Goal: Task Accomplishment & Management: Use online tool/utility

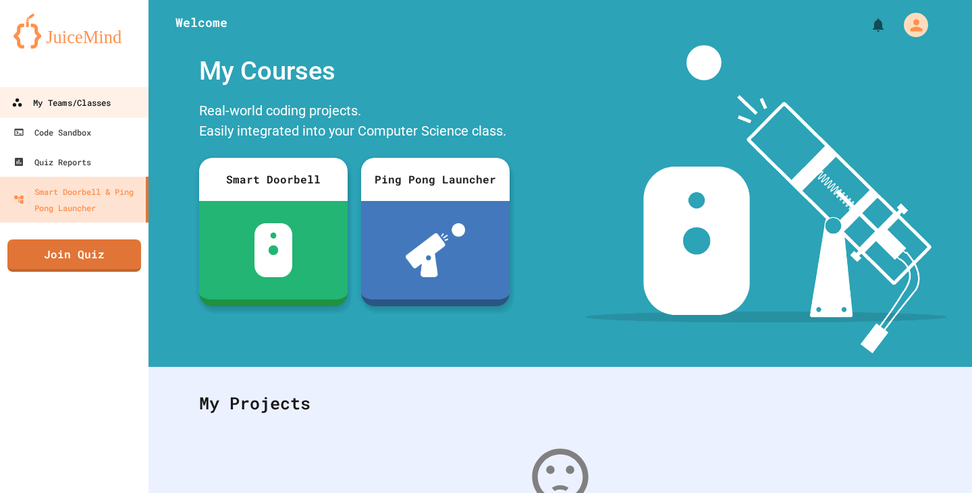
click at [107, 90] on link "My Teams/Classes" at bounding box center [74, 102] width 153 height 30
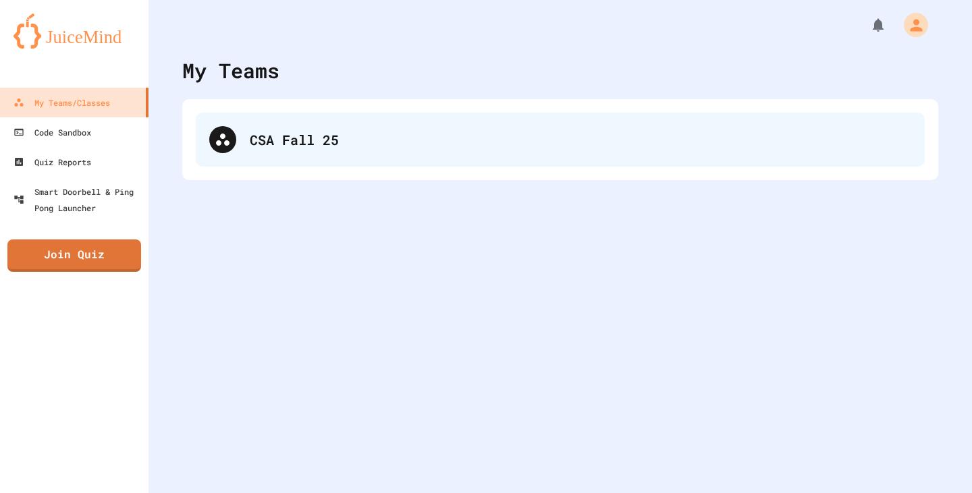
click at [479, 122] on div "CSA Fall 25" at bounding box center [560, 140] width 729 height 54
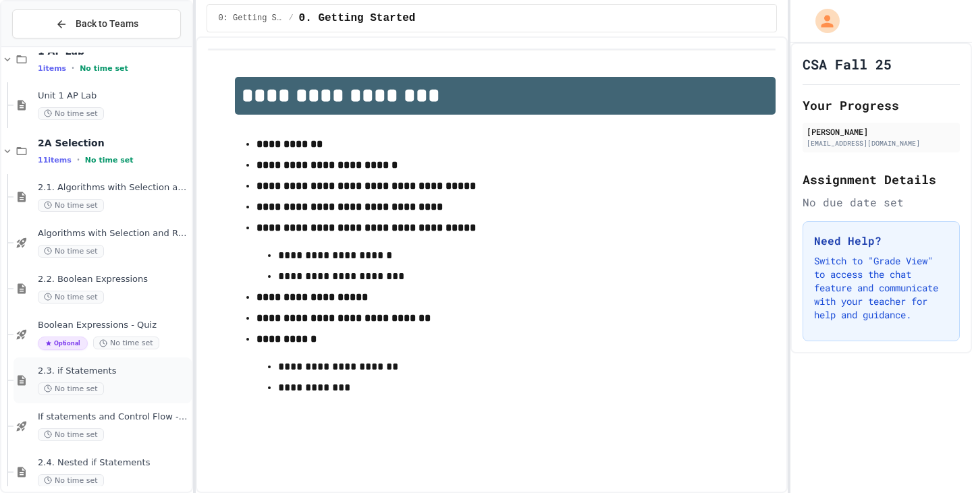
scroll to position [2474, 0]
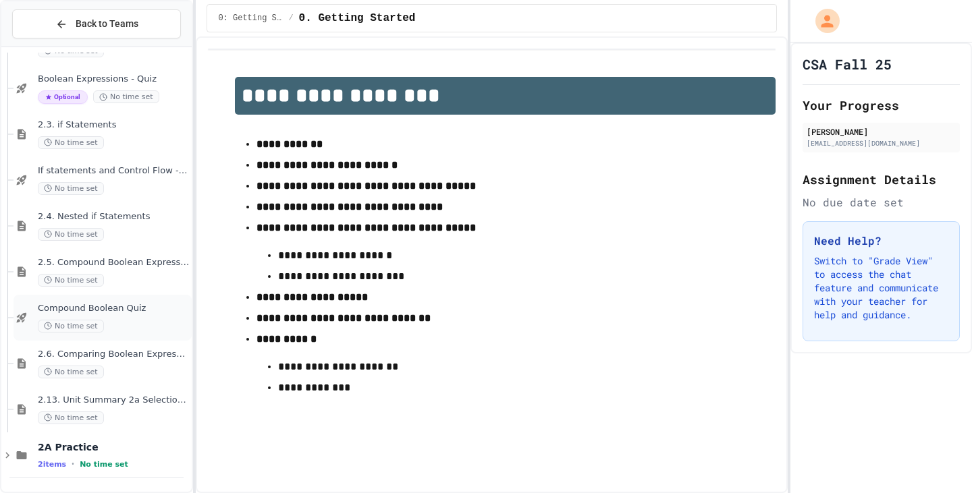
click at [86, 309] on span "Compound Boolean Quiz" at bounding box center [113, 308] width 151 height 11
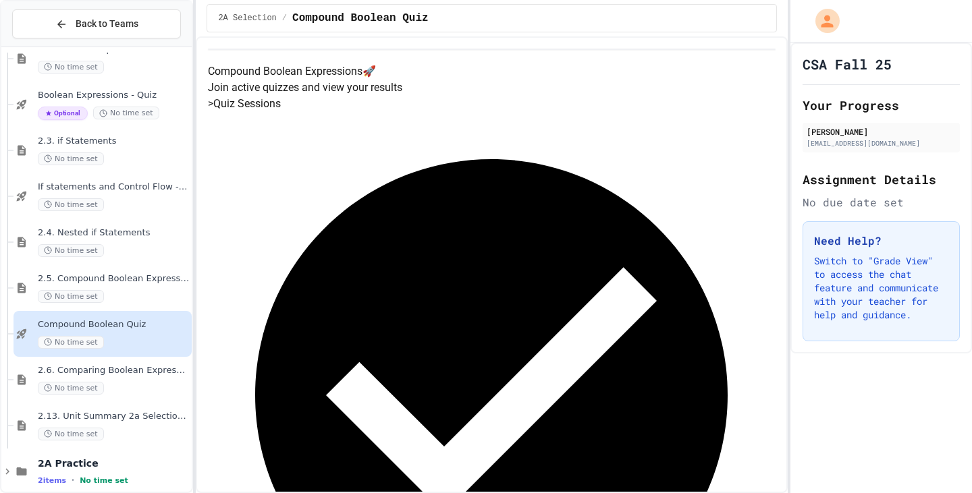
scroll to position [2474, 0]
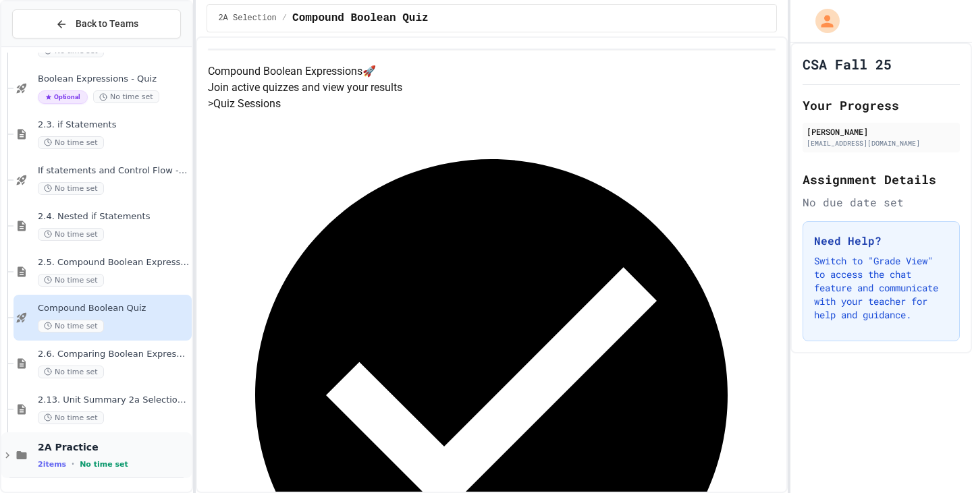
click at [5, 453] on icon at bounding box center [7, 456] width 12 height 12
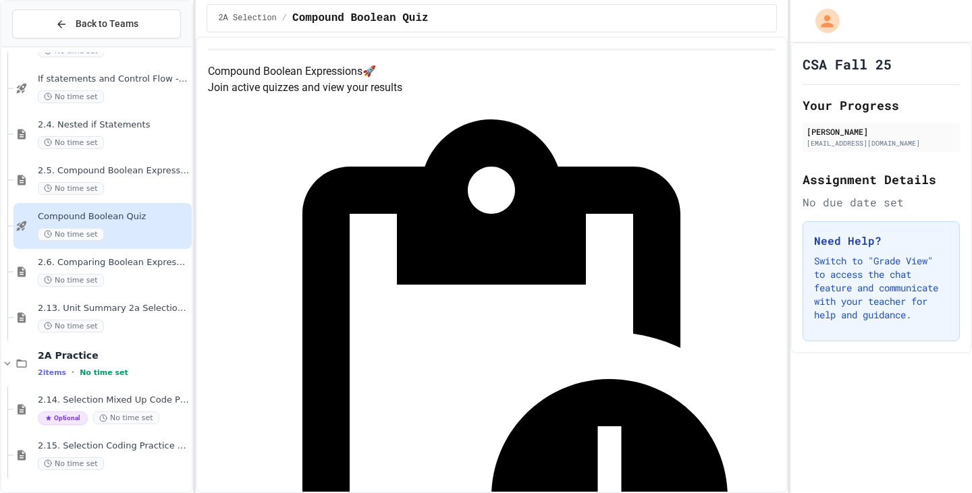
click at [737, 210] on div "Quiz in Progress! Started 9/26/2025 Join Quiz Now" at bounding box center [491, 404] width 567 height 617
click at [526, 165] on div "Quiz in Progress! Started 9/26/2025 Join Quiz Now" at bounding box center [491, 404] width 567 height 617
drag, startPoint x: 595, startPoint y: 170, endPoint x: 666, endPoint y: 188, distance: 73.8
click at [603, 170] on div "Quiz in Progress! Started 9/26/2025 Join Quiz Now" at bounding box center [491, 404] width 567 height 617
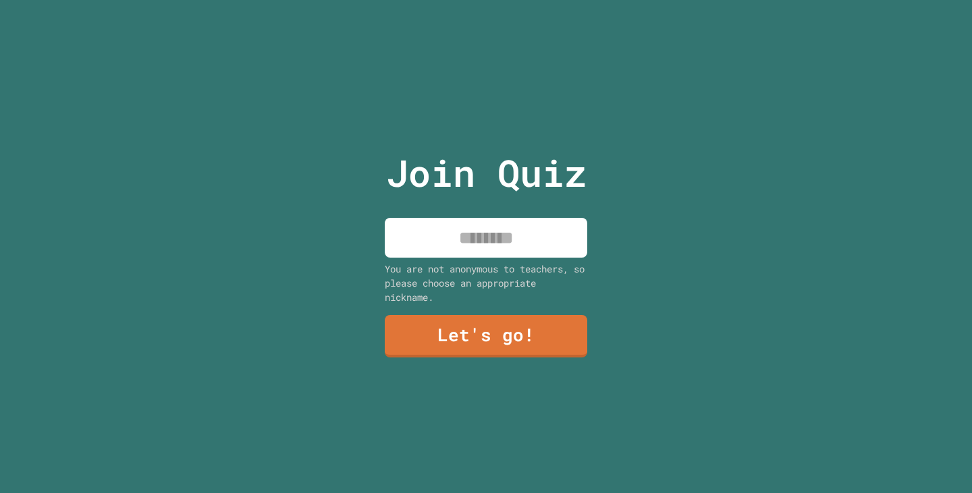
click at [496, 212] on div "Join Quiz You are not anonymous to teachers, so please choose an appropriate ni…" at bounding box center [486, 246] width 227 height 493
click at [495, 230] on input at bounding box center [486, 238] width 203 height 40
type input "*******"
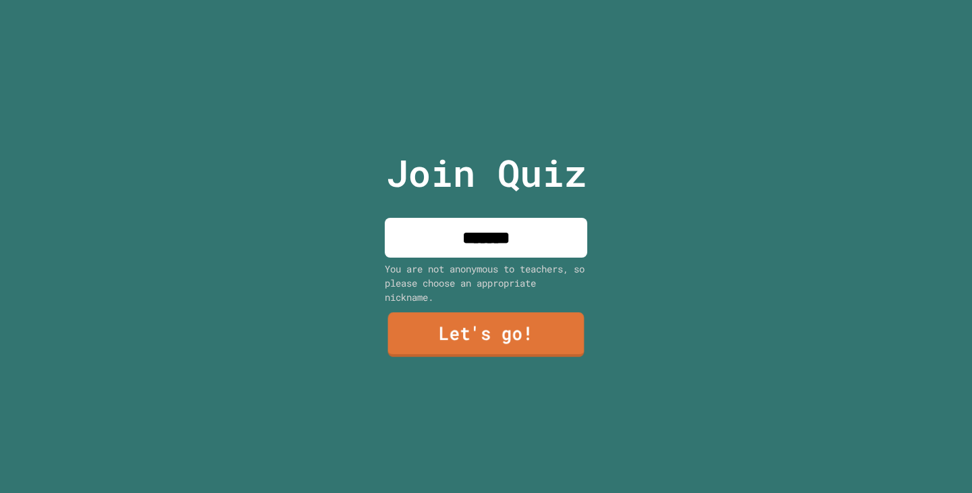
click at [414, 351] on link "Let's go!" at bounding box center [486, 335] width 196 height 45
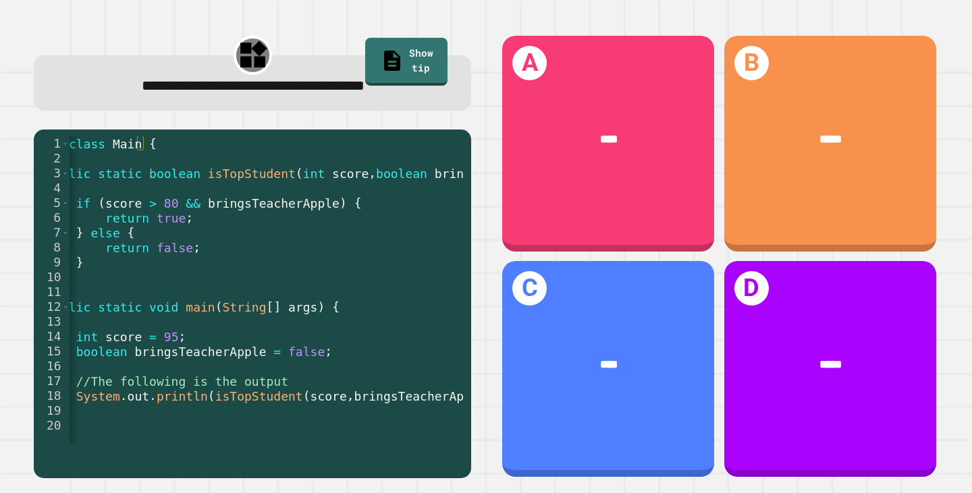
scroll to position [0, 107]
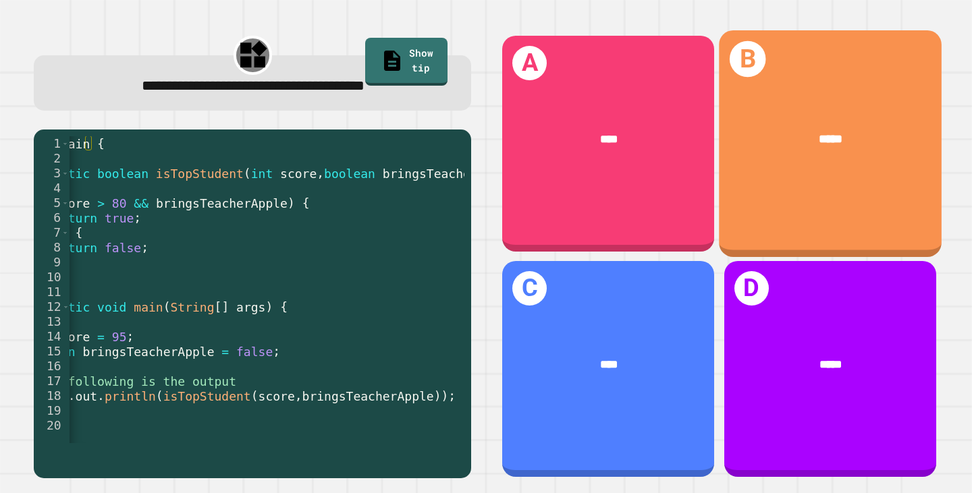
click at [775, 151] on div "*****" at bounding box center [830, 140] width 223 height 67
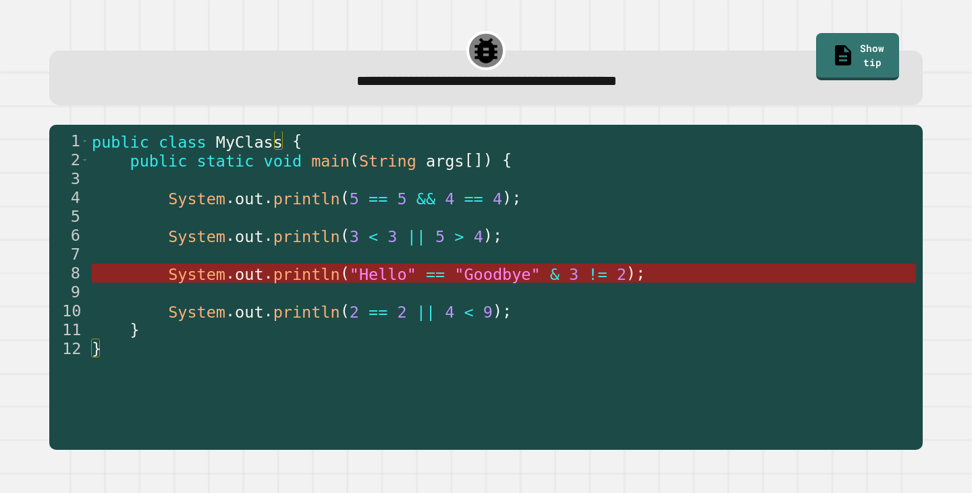
click at [426, 271] on span "==" at bounding box center [435, 274] width 19 height 19
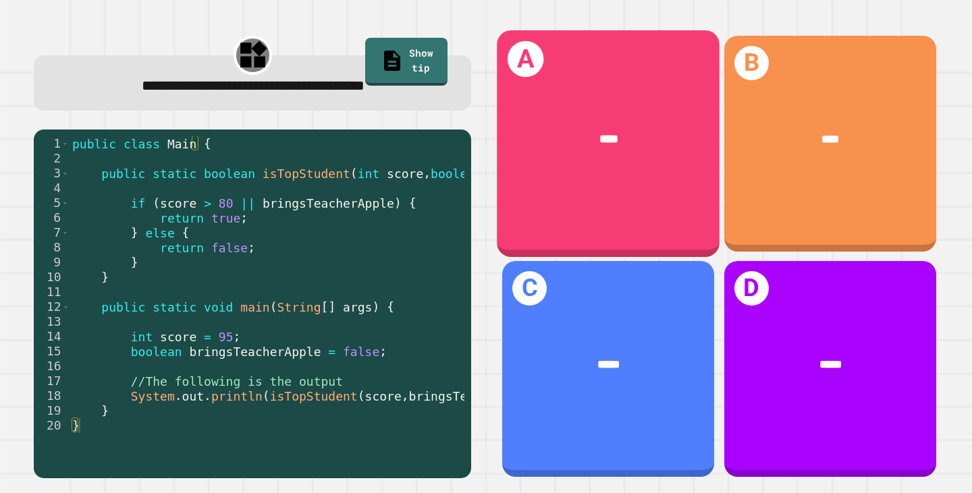
click at [519, 182] on div "A ****" at bounding box center [608, 143] width 223 height 227
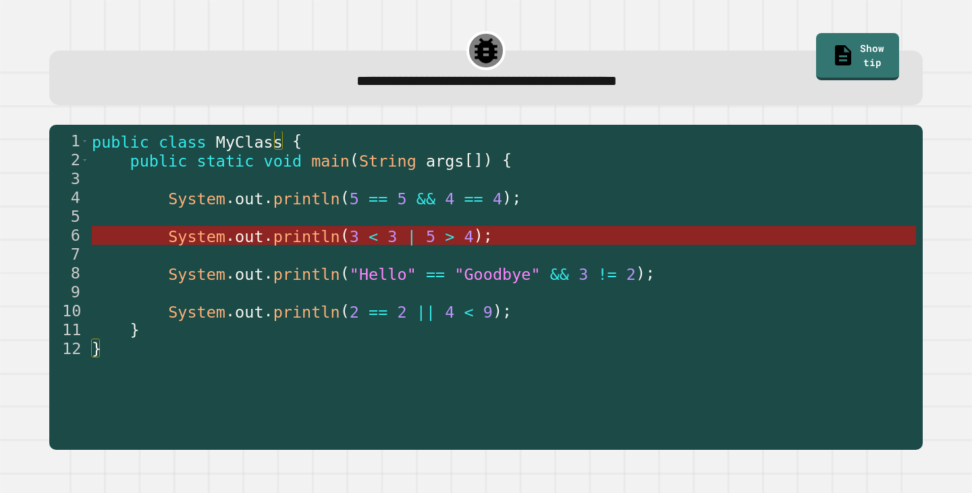
click at [305, 242] on span "println" at bounding box center [306, 236] width 67 height 19
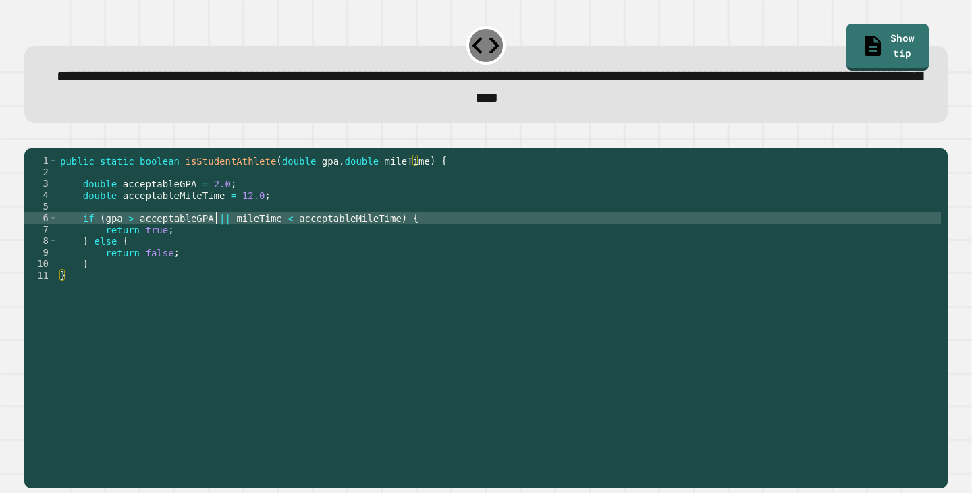
click at [217, 238] on div "public static boolean isStudentAthlete ( double gpa , double mileTime ) { doubl…" at bounding box center [499, 304] width 884 height 298
type textarea "**********"
drag, startPoint x: 62, startPoint y: 142, endPoint x: 48, endPoint y: 146, distance: 14.6
click at [62, 143] on div at bounding box center [485, 140] width 923 height 16
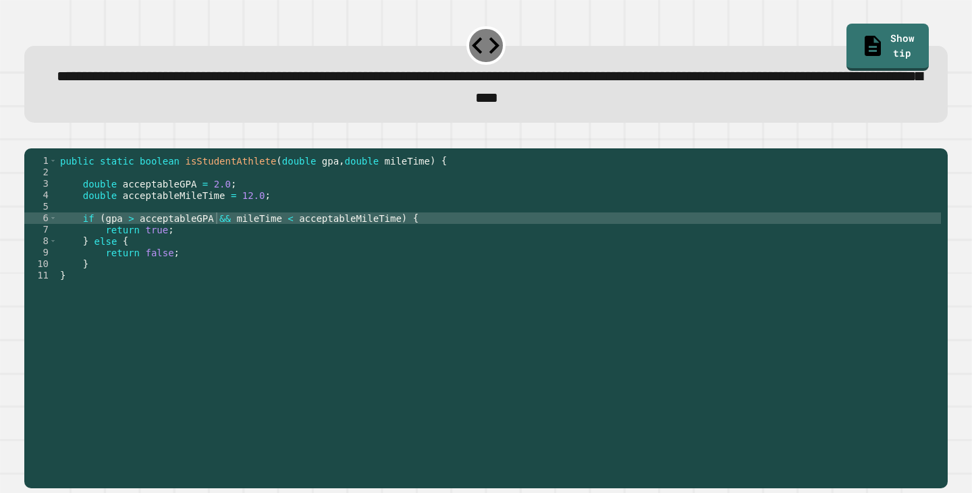
click at [31, 138] on icon "button" at bounding box center [31, 138] width 0 height 0
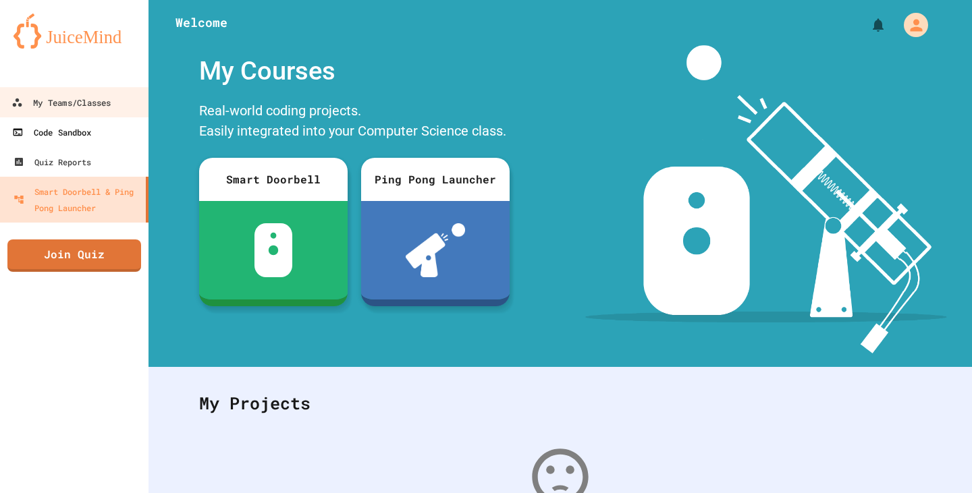
drag, startPoint x: 51, startPoint y: 96, endPoint x: 115, endPoint y: 124, distance: 69.2
click at [51, 96] on div "My Teams/Classes" at bounding box center [60, 103] width 99 height 17
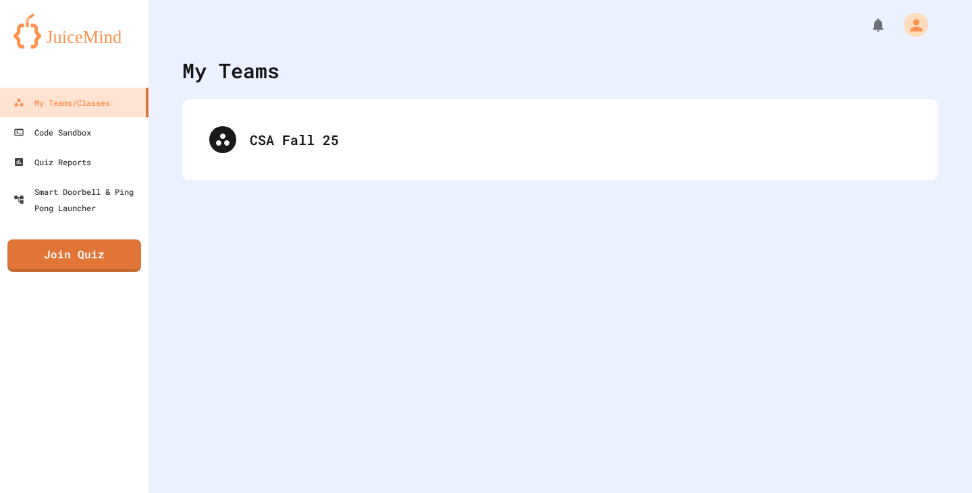
click at [290, 172] on div "CSA Fall 25" at bounding box center [560, 139] width 756 height 81
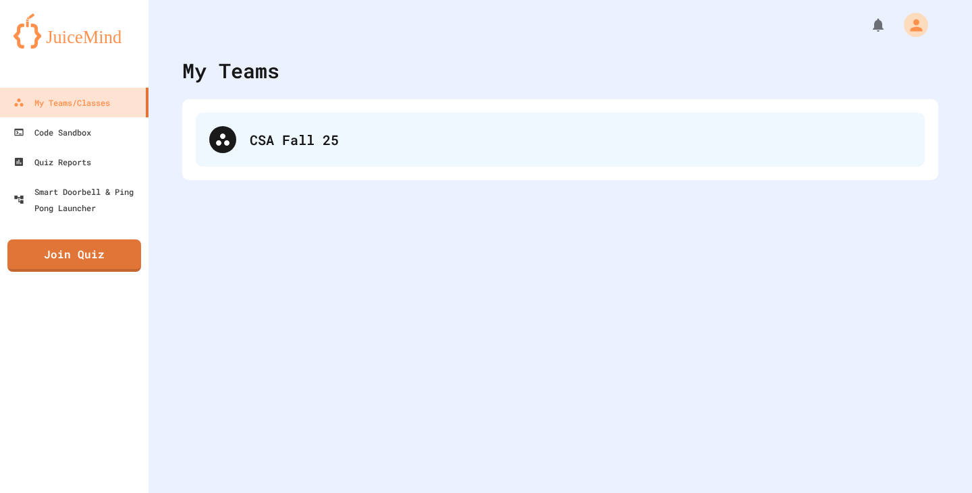
click at [290, 155] on div "CSA Fall 25" at bounding box center [560, 140] width 729 height 54
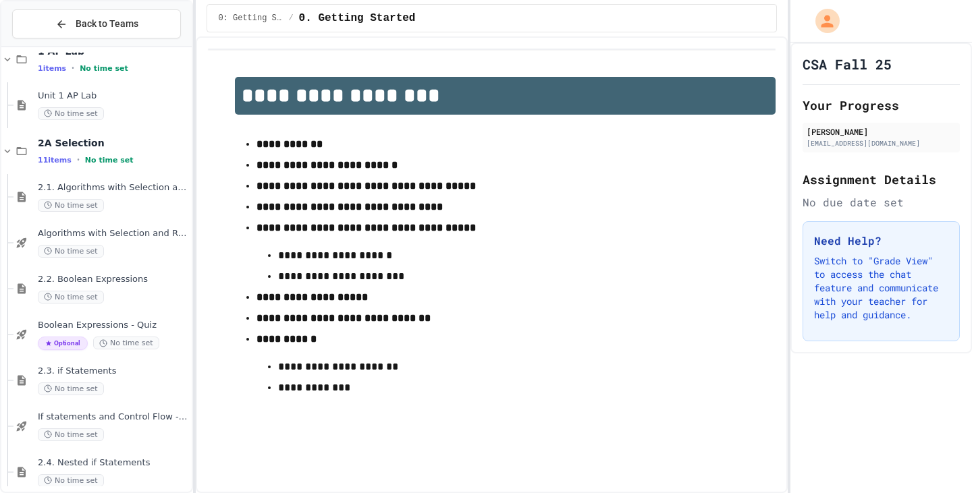
scroll to position [2566, 0]
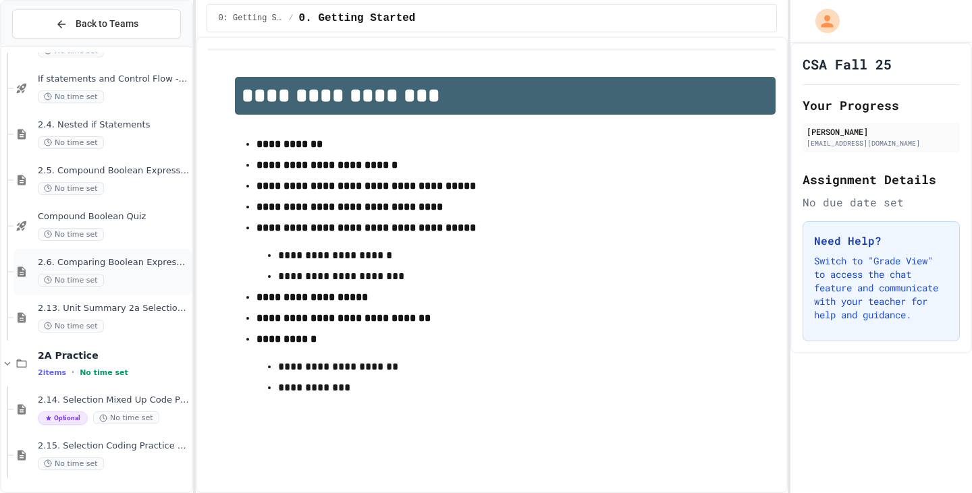
click at [82, 271] on div "2.6. Comparing Boolean Expressions (De Morgan’s Laws) No time set" at bounding box center [113, 272] width 151 height 30
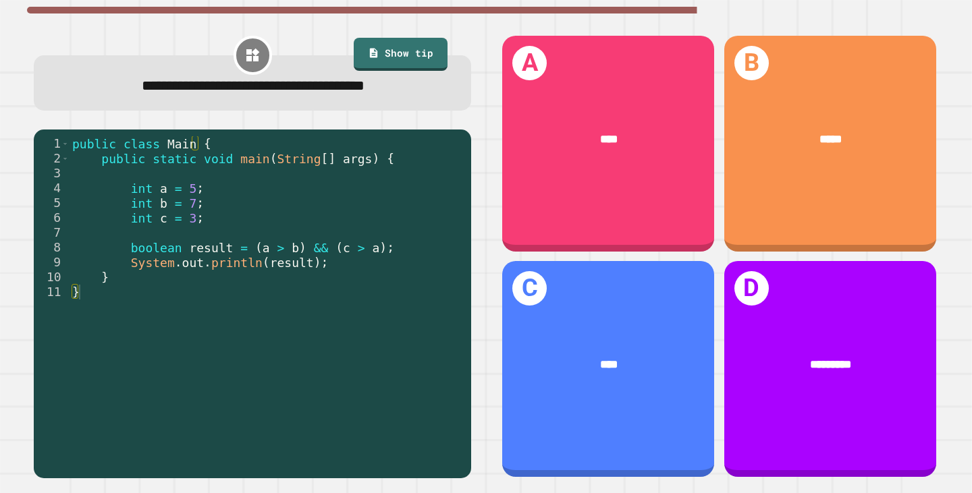
click at [905, 159] on div "*****" at bounding box center [830, 141] width 212 height 64
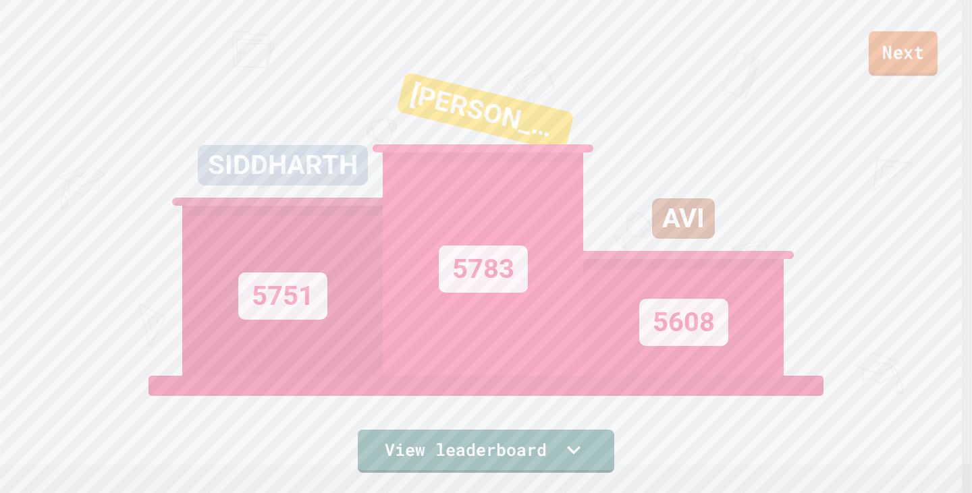
click at [918, 68] on link "Next" at bounding box center [903, 53] width 69 height 45
